Goal: Task Accomplishment & Management: Complete application form

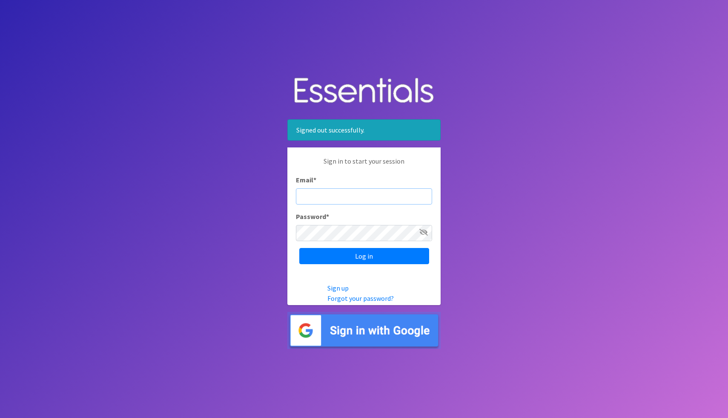
click at [344, 200] on input "Email *" at bounding box center [364, 196] width 136 height 16
type input "[EMAIL_ADDRESS][DOMAIN_NAME]"
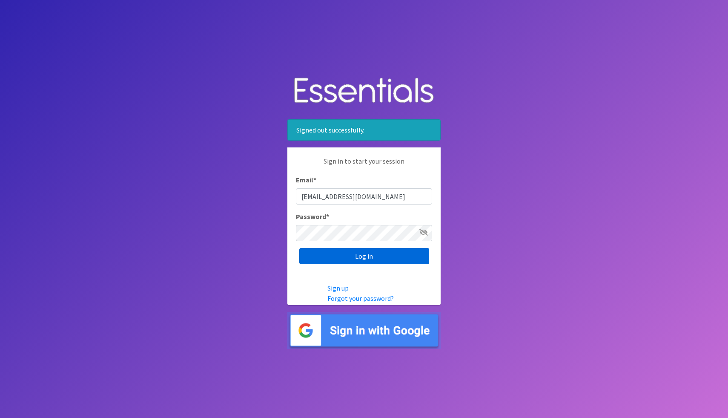
click at [362, 260] on input "Log in" at bounding box center [364, 256] width 130 height 16
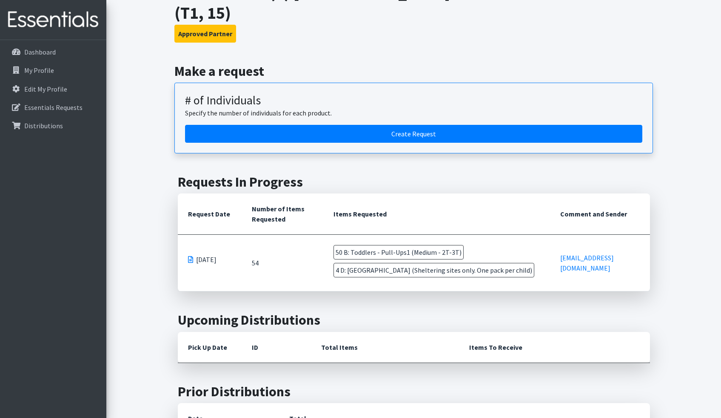
scroll to position [72, 0]
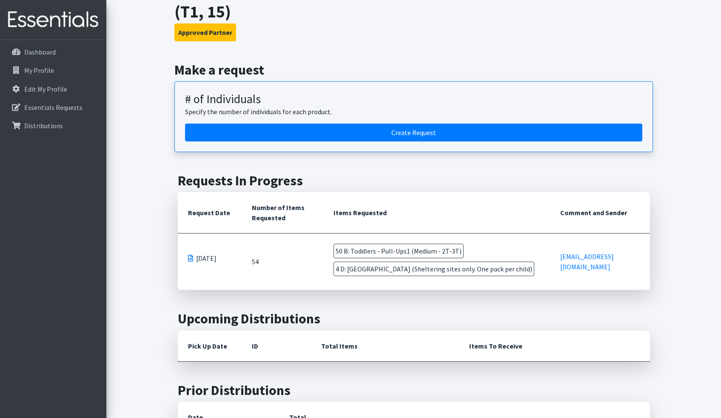
click at [348, 243] on span "50 B: Toddlers - Pull-Ups1 (Medium - 2T-3T)" at bounding box center [399, 250] width 130 height 14
click at [353, 261] on span "4 D: Wipes (Sheltering sites only. One pack per child)" at bounding box center [434, 268] width 201 height 14
click at [352, 261] on span "4 D: Wipes (Sheltering sites only. One pack per child)" at bounding box center [434, 268] width 201 height 14
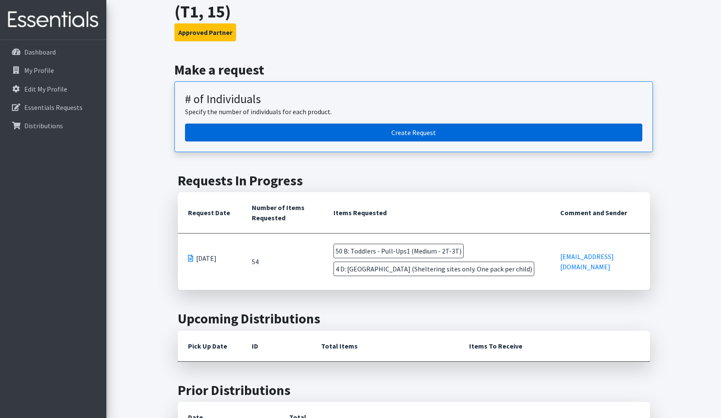
click at [230, 123] on link "Create Request" at bounding box center [414, 132] width 458 height 18
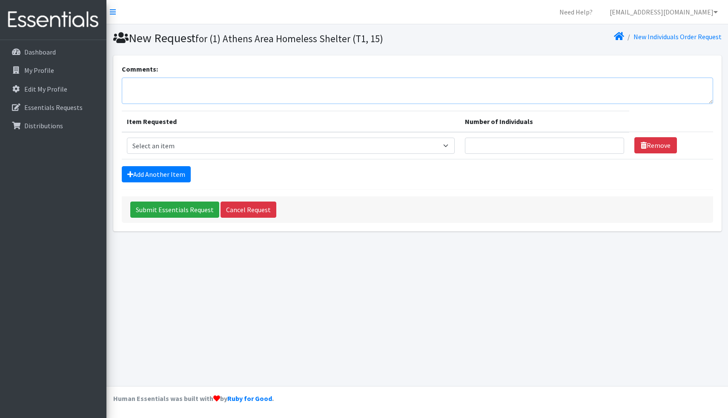
click at [191, 92] on textarea "Comments:" at bounding box center [417, 90] width 591 height 26
click at [423, 84] on textarea "This is Bonnie from the Athens Area Homeless Shelter. I previously made a reque…" at bounding box center [417, 90] width 591 height 26
click at [503, 88] on textarea "This is Bonnie from the Athens Area Homeless Shelter. I previously made a reque…" at bounding box center [417, 90] width 591 height 26
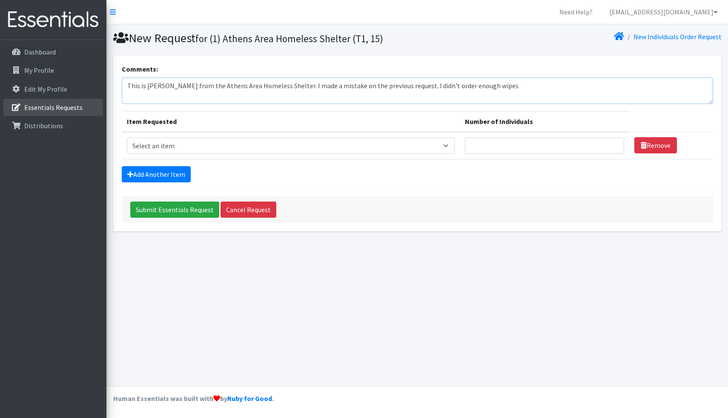
type textarea "This is Bonnie from the Athens Area Homeless Shelter. I made a mistake on the p…"
click at [64, 109] on p "Essentials Requests" at bounding box center [53, 107] width 58 height 9
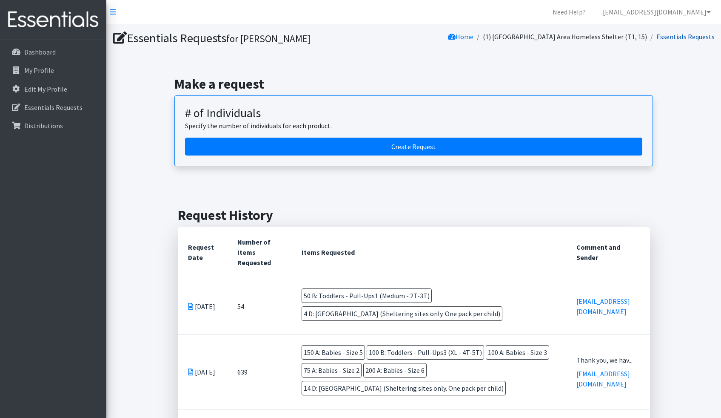
click at [696, 34] on link "Essentials Requests" at bounding box center [686, 36] width 58 height 9
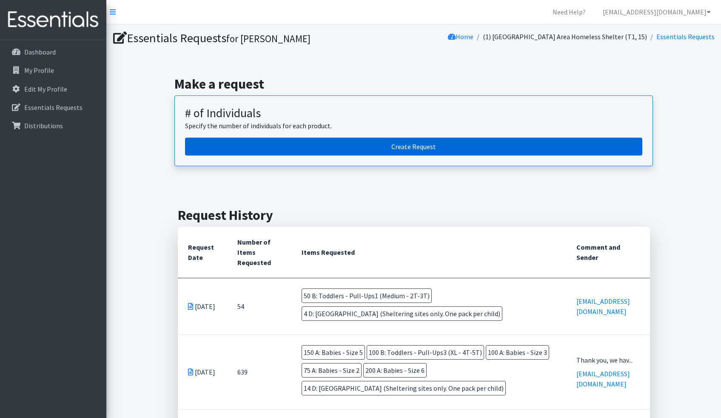
click at [398, 154] on link "Create Request" at bounding box center [414, 146] width 458 height 18
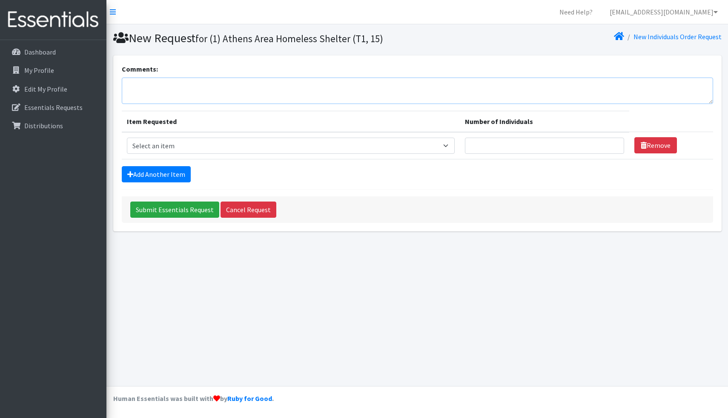
click at [140, 100] on textarea "Comments:" at bounding box center [417, 90] width 591 height 26
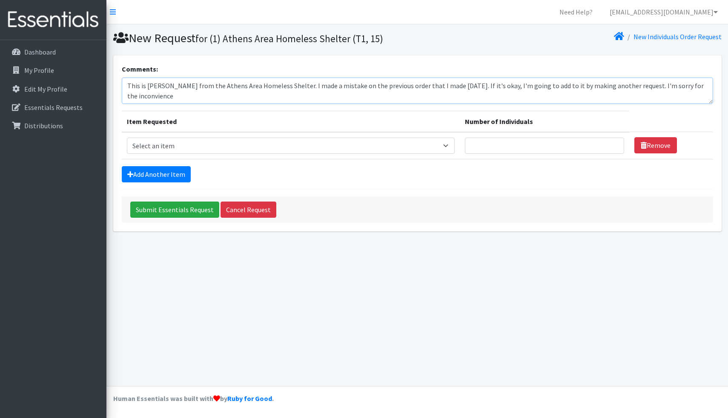
click at [134, 96] on textarea "This is [PERSON_NAME] from the Athens Area Homeless Shelter. I made a mistake o…" at bounding box center [417, 90] width 591 height 26
click at [150, 94] on textarea "This is Bonnie Jackson from the Athens Area Homeless Shelter. I made a mistake …" at bounding box center [417, 90] width 591 height 26
click at [169, 97] on textarea "This is Bonnie Jackson from the Athens Area Homeless Shelter. I made a mistake …" at bounding box center [417, 90] width 591 height 26
type textarea "This is [PERSON_NAME] from the Athens Area Homeless Shelter. I made a mistake o…"
click at [160, 141] on select "Select an item A: Babies - Size 0 (Preemie) A: Babies - Size 01 (newborn) A: Ba…" at bounding box center [291, 145] width 328 height 16
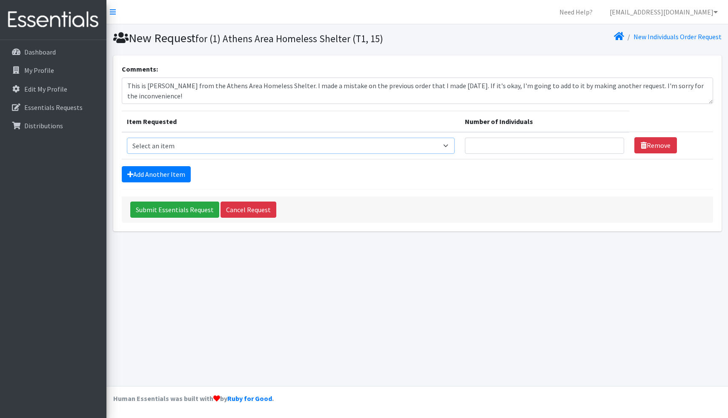
select select "5604"
click at [127, 137] on select "Select an item A: Babies - Size 0 (Preemie) A: Babies - Size 01 (newborn) A: Ba…" at bounding box center [291, 145] width 328 height 16
click at [468, 147] on input "Number of Individuals" at bounding box center [544, 145] width 159 height 16
type input "15"
click at [176, 174] on link "Add Another Item" at bounding box center [156, 174] width 69 height 16
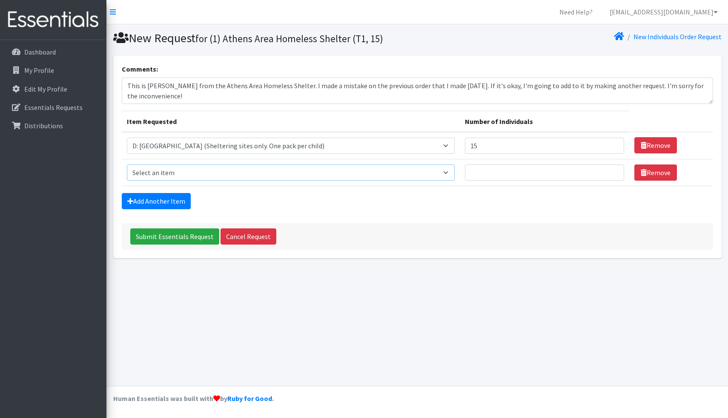
click at [215, 173] on select "Select an item A: Babies - Size 0 (Preemie) A: Babies - Size 01 (newborn) A: Ba…" at bounding box center [291, 172] width 328 height 16
select select "5604"
click at [127, 164] on select "Select an item A: Babies - Size 0 (Preemie) A: Babies - Size 01 (newborn) A: Ba…" at bounding box center [291, 172] width 328 height 16
click at [485, 172] on input "Number of Individuals" at bounding box center [544, 172] width 159 height 16
type input "7"
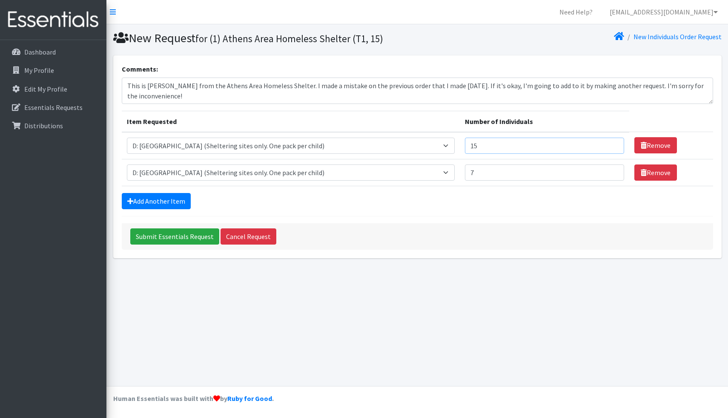
click at [472, 149] on input "15" at bounding box center [544, 145] width 159 height 16
type input "1"
click at [468, 177] on input "7" at bounding box center [544, 172] width 159 height 16
type input "1"
click at [472, 145] on input "Number of Individuals" at bounding box center [544, 145] width 159 height 16
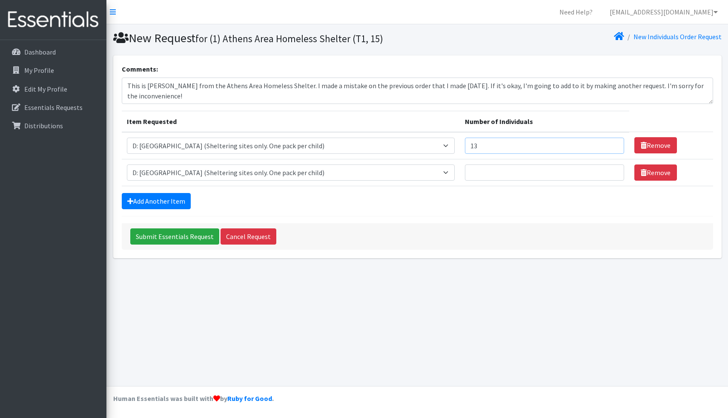
type input "13"
click at [465, 174] on input "Number of Individuals" at bounding box center [544, 172] width 159 height 16
type input "5"
click at [179, 238] on input "Submit Essentials Request" at bounding box center [174, 236] width 89 height 16
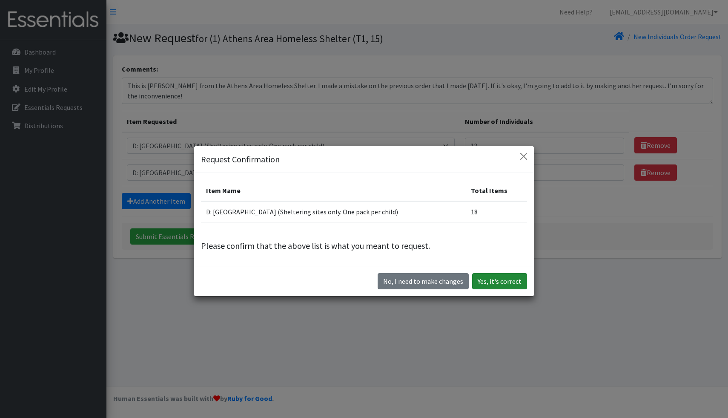
click at [501, 283] on button "Yes, it's correct" at bounding box center [499, 281] width 55 height 16
